Goal: Check status

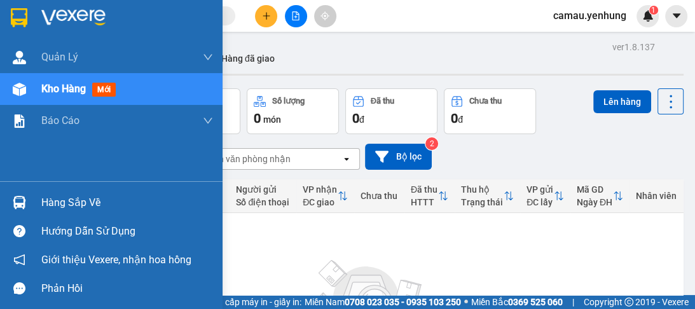
click at [56, 198] on div "Hàng sắp về" at bounding box center [127, 202] width 172 height 19
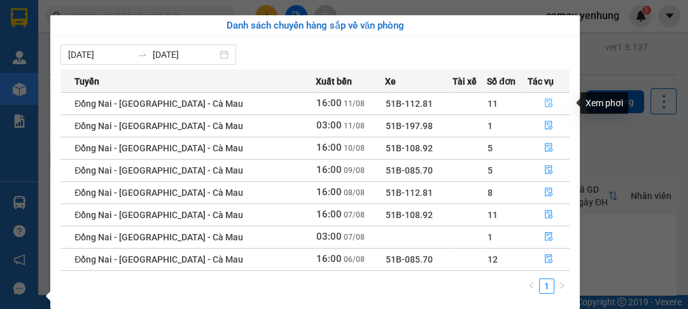
click at [534, 101] on button "button" at bounding box center [547, 104] width 41 height 20
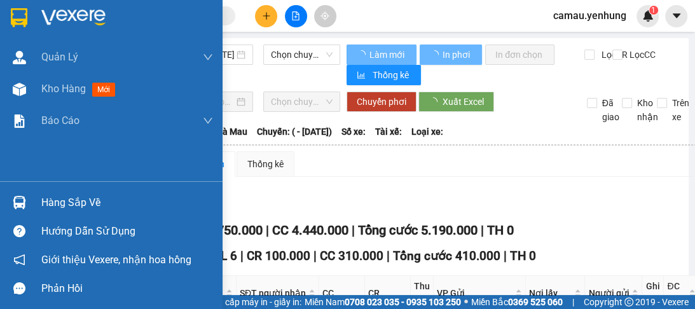
type input "[DATE]"
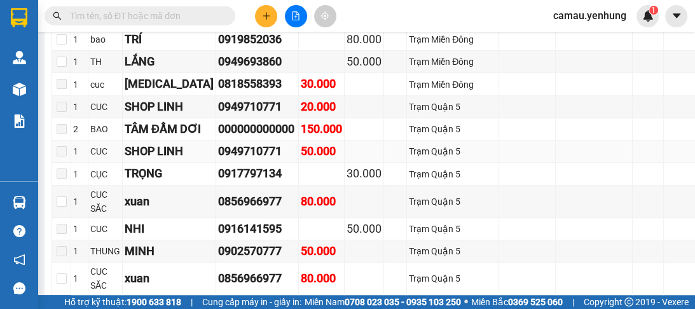
scroll to position [458, 0]
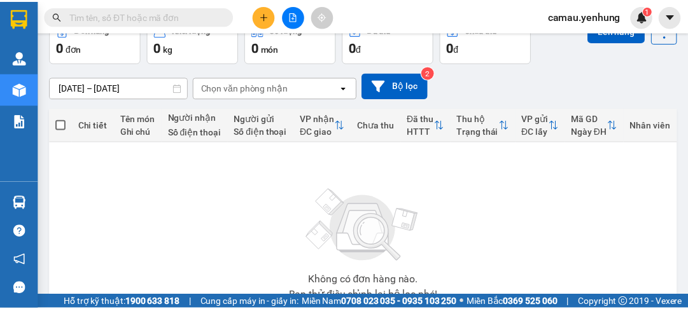
scroll to position [20, 0]
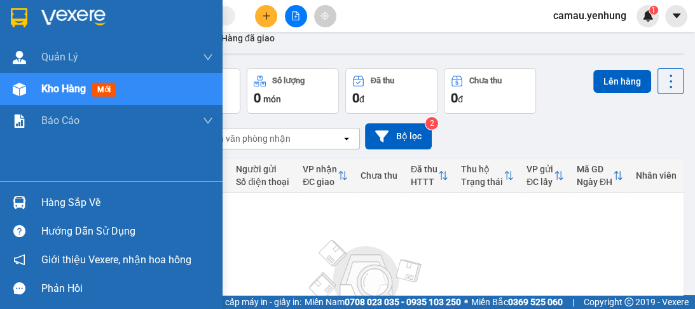
click at [94, 201] on div "Hàng sắp về" at bounding box center [127, 202] width 172 height 19
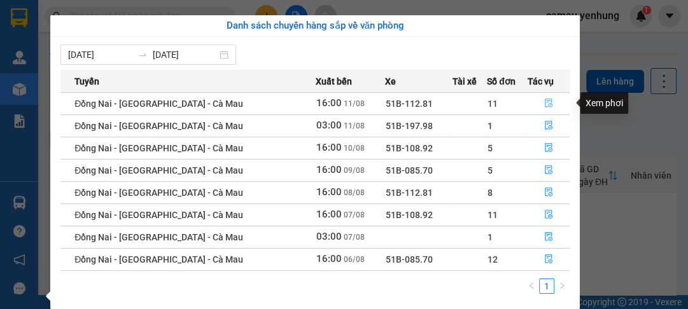
click at [545, 101] on icon "file-done" at bounding box center [549, 103] width 8 height 9
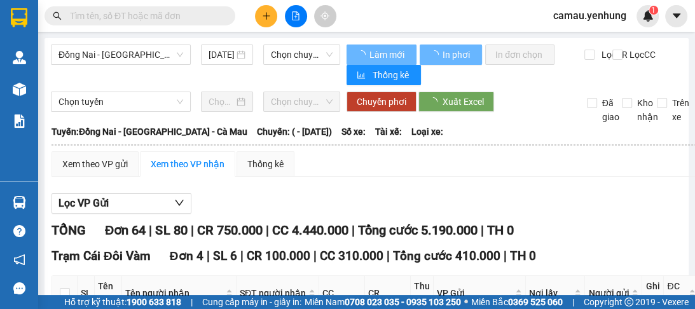
type input "[DATE]"
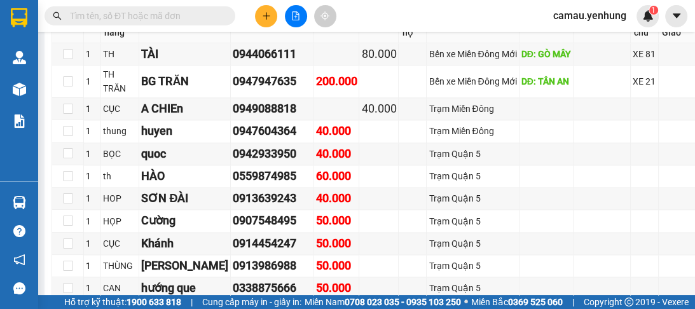
scroll to position [1578, 0]
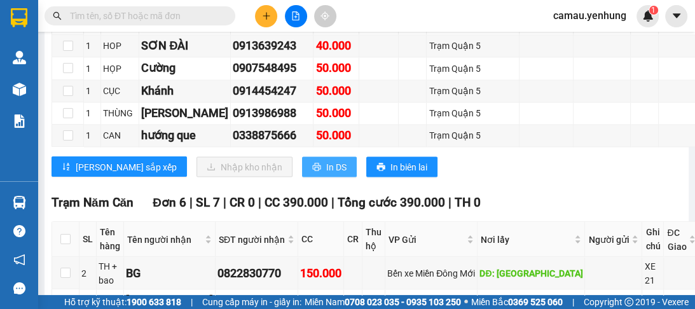
click at [326, 160] on span "In DS" at bounding box center [336, 167] width 20 height 14
